Goal: Find specific page/section

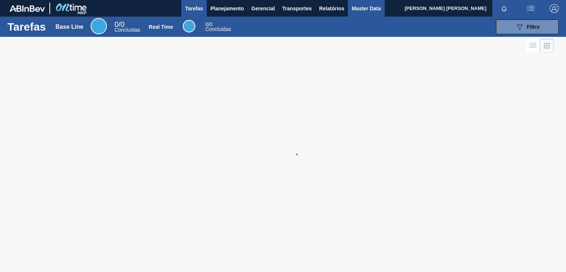
click at [362, 8] on span "Master Data" at bounding box center [365, 8] width 29 height 9
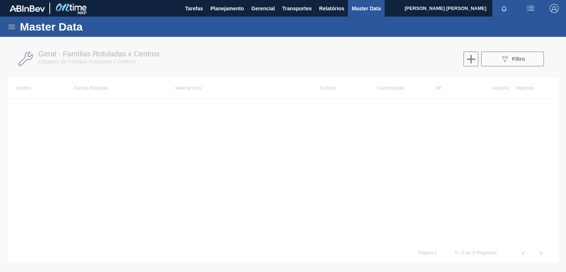
click at [14, 27] on icon at bounding box center [11, 27] width 7 height 4
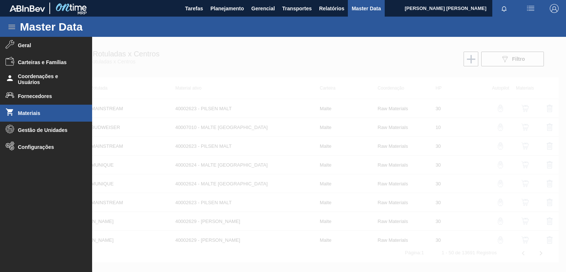
click at [28, 111] on span "Materiais" at bounding box center [48, 113] width 61 height 6
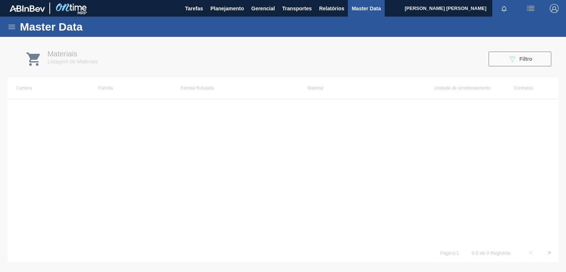
click at [511, 56] on div at bounding box center [283, 154] width 566 height 235
click at [526, 57] on div at bounding box center [283, 154] width 566 height 235
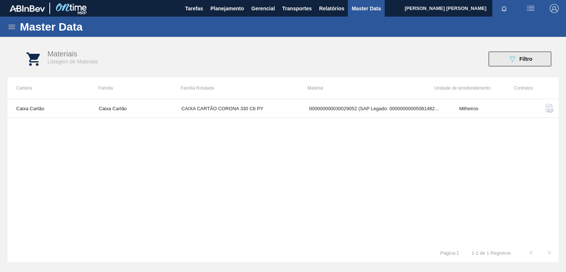
click at [516, 57] on div "089F7B8B-B2A5-4AFE-B5C0-19BA573D28AC Filtro" at bounding box center [519, 59] width 25 height 9
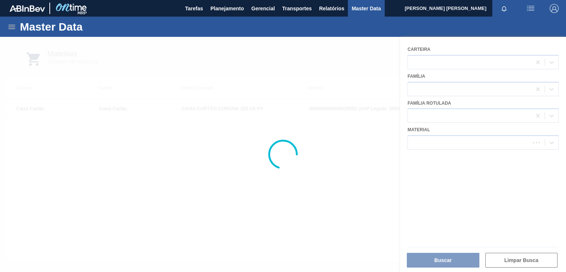
click at [439, 141] on div at bounding box center [283, 154] width 566 height 235
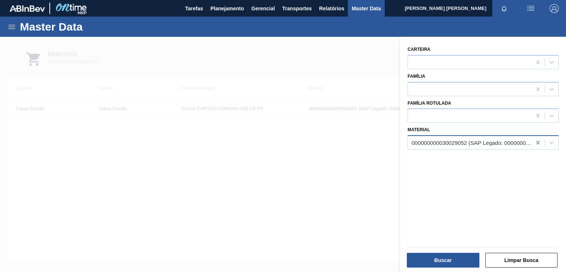
click at [537, 141] on icon at bounding box center [537, 143] width 3 height 4
paste input "30033765"
type input "30033765"
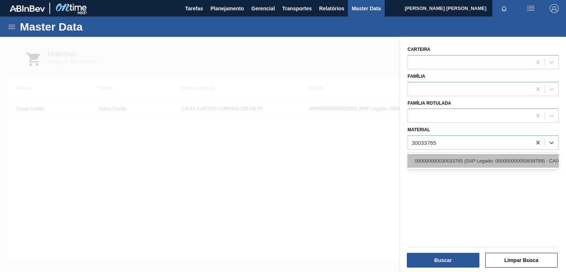
click at [485, 160] on div "000000000030033765 (SAP Legado: 000000000050839789) - CAIXA CART MICHELOB 269ML…" at bounding box center [482, 161] width 151 height 14
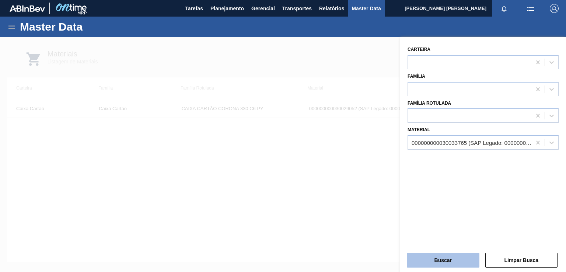
click at [452, 260] on button "Buscar" at bounding box center [443, 260] width 73 height 15
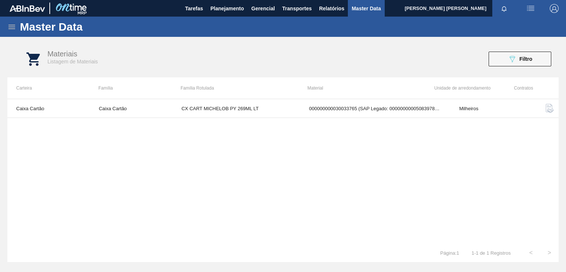
click at [547, 106] on img "button" at bounding box center [549, 108] width 9 height 9
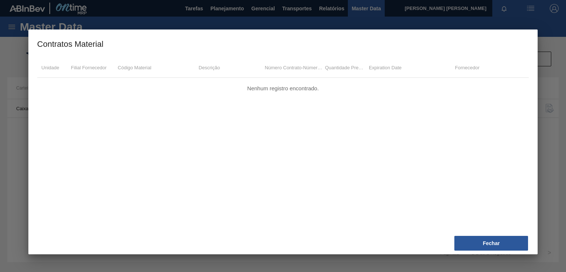
click at [556, 136] on div at bounding box center [283, 136] width 566 height 272
click at [493, 245] on button "Fechar" at bounding box center [491, 243] width 74 height 15
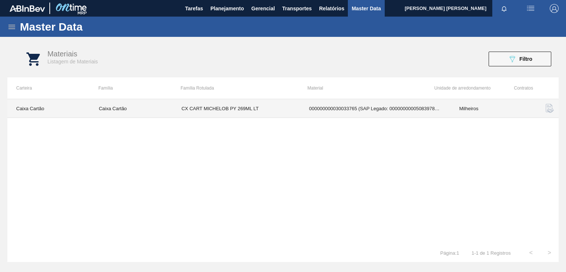
click at [474, 108] on td "Milheiros" at bounding box center [491, 108] width 82 height 19
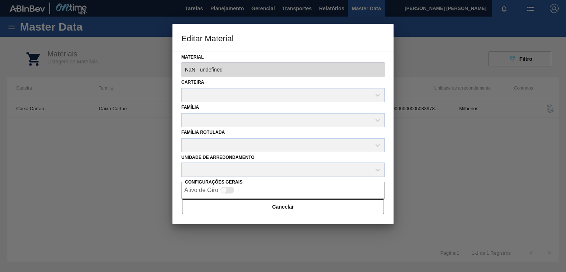
type input "30033765 - 000000000030033765 (SAP Legado: 000000000050839789) - CAIXA CART MIC…"
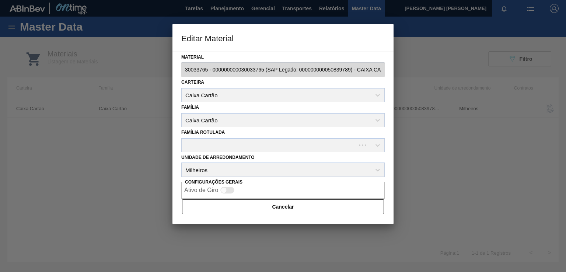
click at [443, 186] on div at bounding box center [283, 136] width 566 height 272
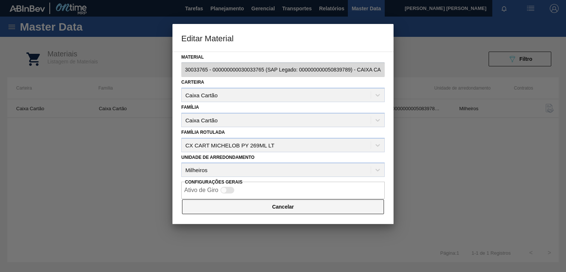
click at [299, 208] on button "Cancelar" at bounding box center [283, 206] width 202 height 15
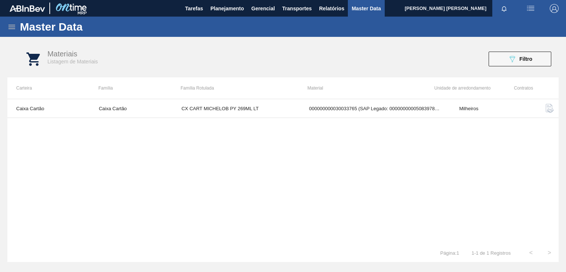
click at [549, 109] on img "button" at bounding box center [549, 108] width 9 height 9
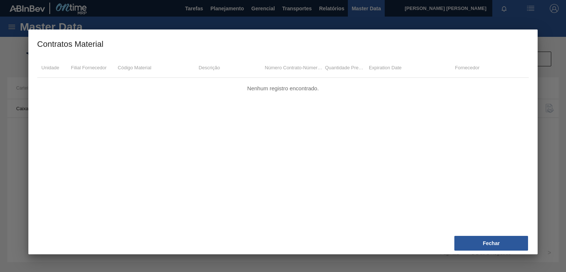
click at [552, 133] on div at bounding box center [283, 136] width 566 height 272
click at [474, 245] on button "Fechar" at bounding box center [491, 243] width 74 height 15
